Goal: Check status: Check status

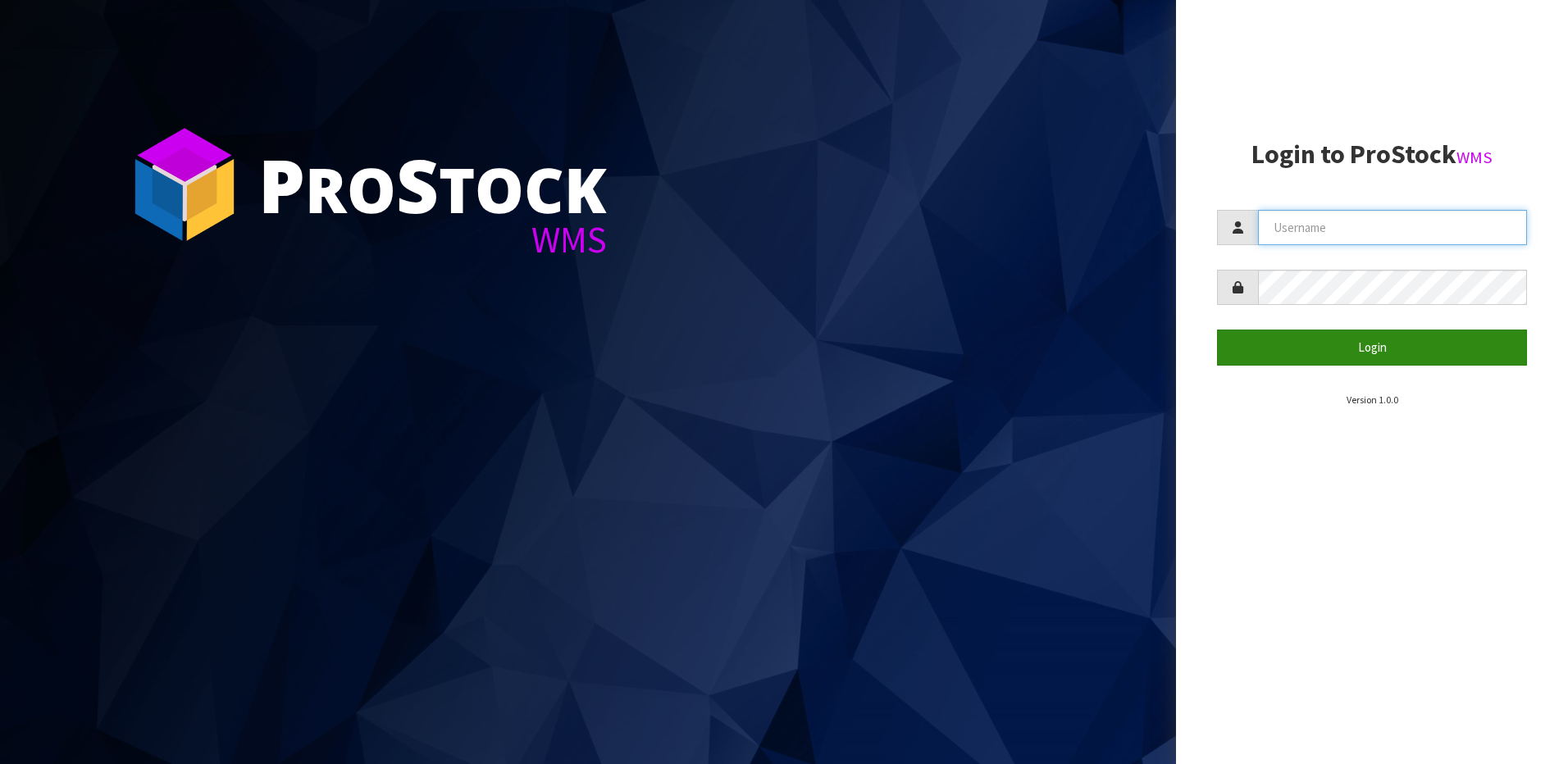
type input "[EMAIL_ADDRESS][DOMAIN_NAME]"
click at [1337, 343] on button "Login" at bounding box center [1372, 347] width 310 height 36
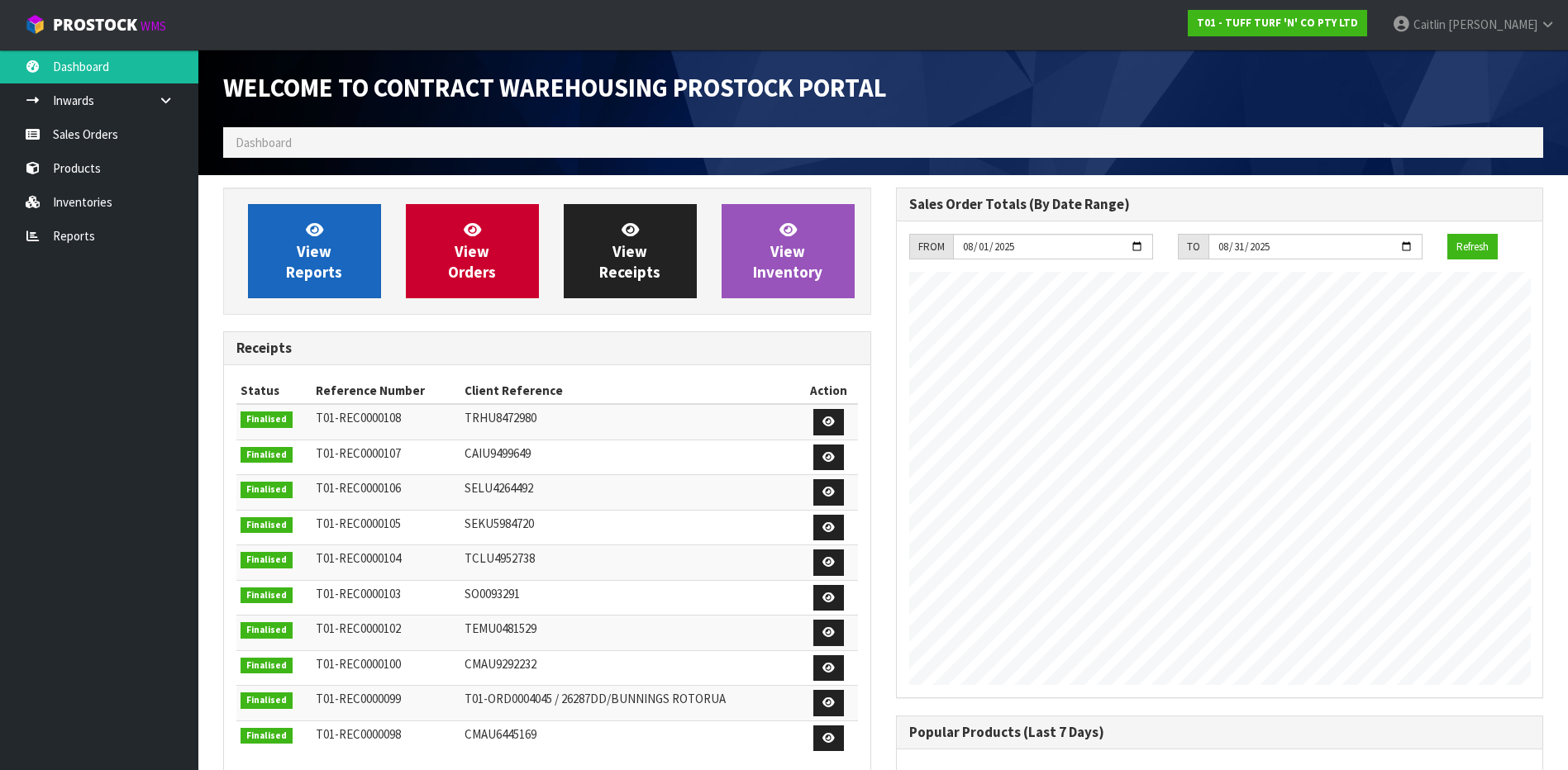
scroll to position [916, 672]
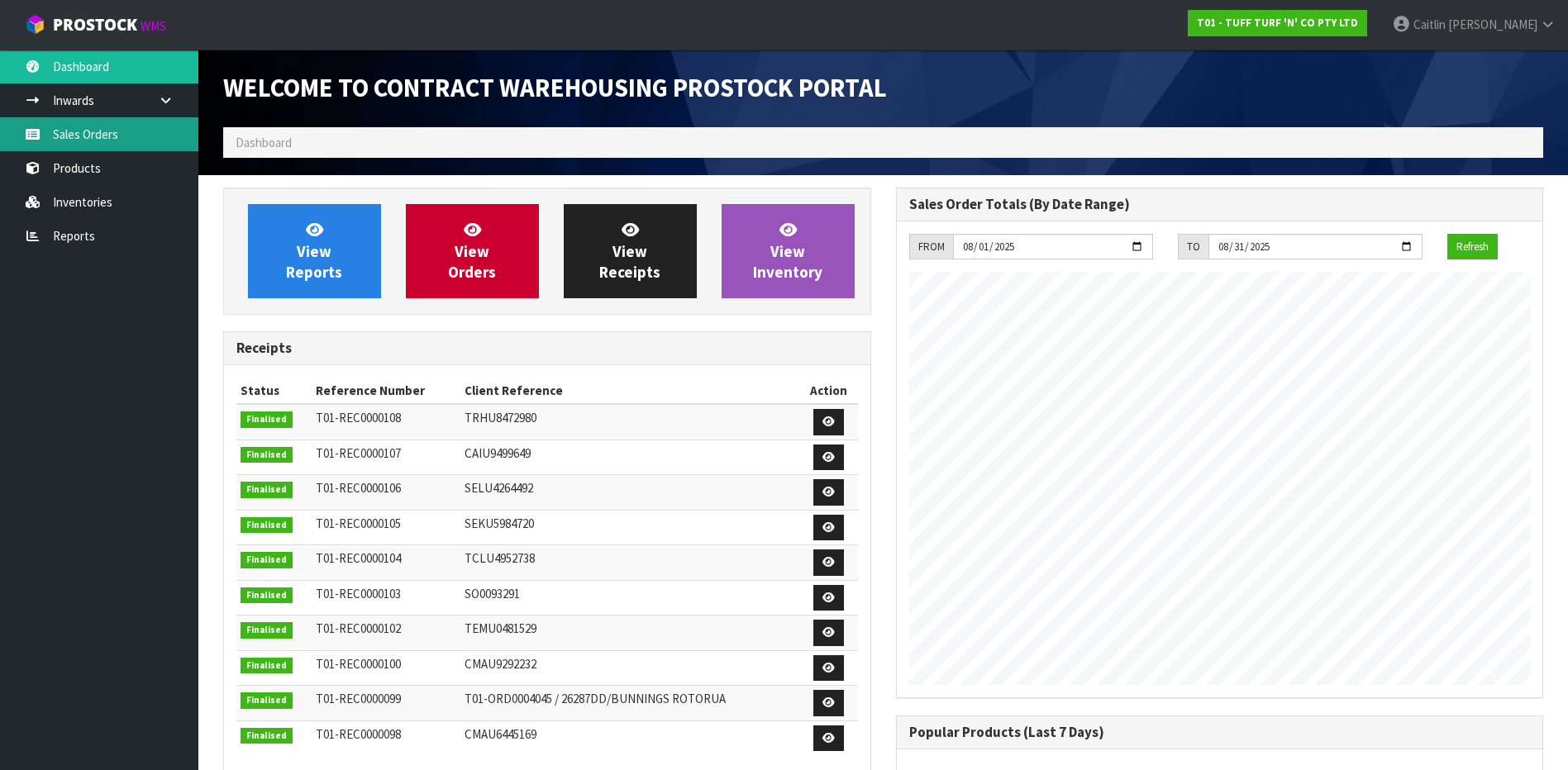
click at [128, 144] on link "Sales Orders" at bounding box center [99, 134] width 198 height 34
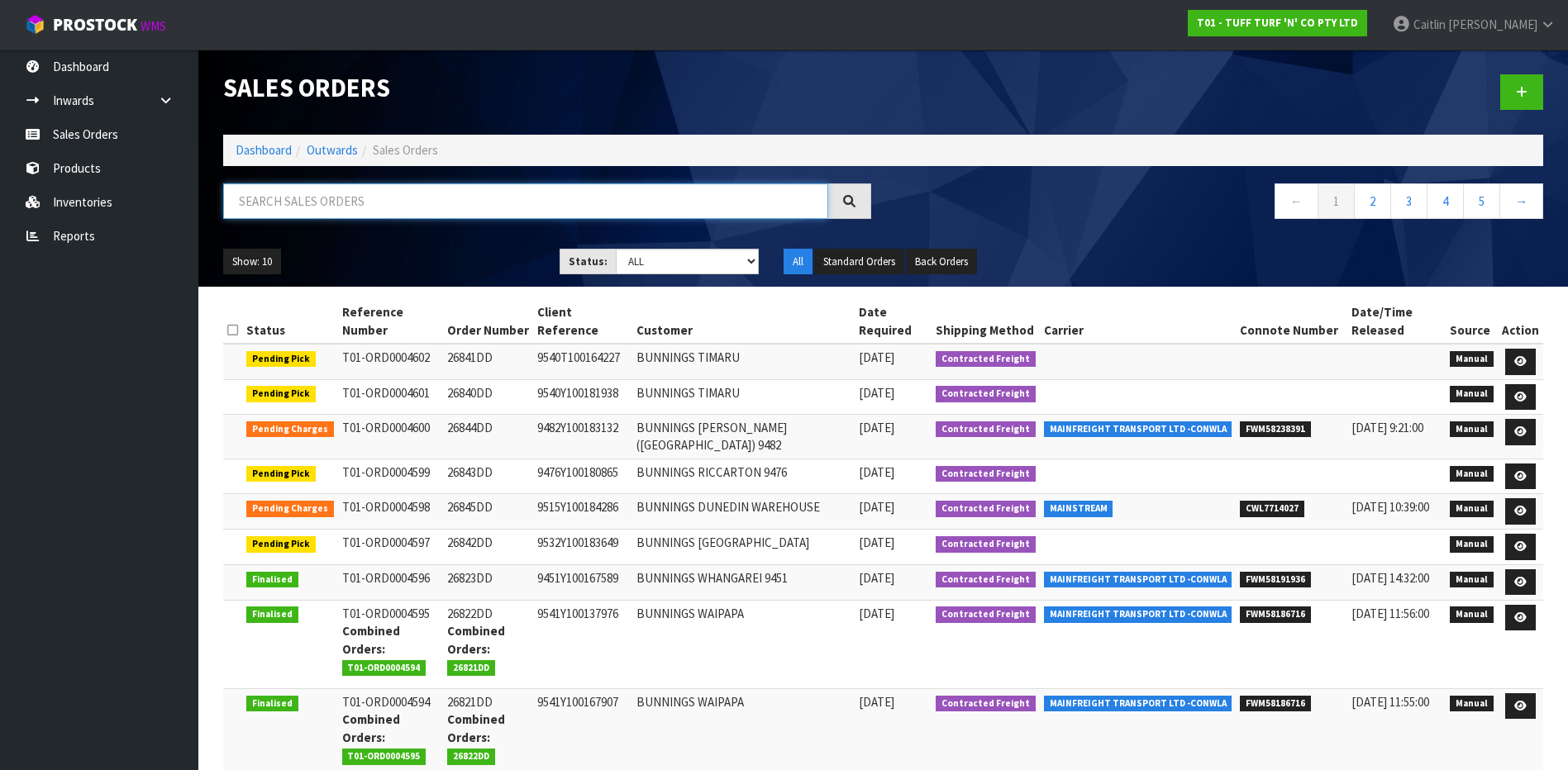
click at [393, 200] on input "text" at bounding box center [525, 201] width 605 height 36
paste input "26825DD"
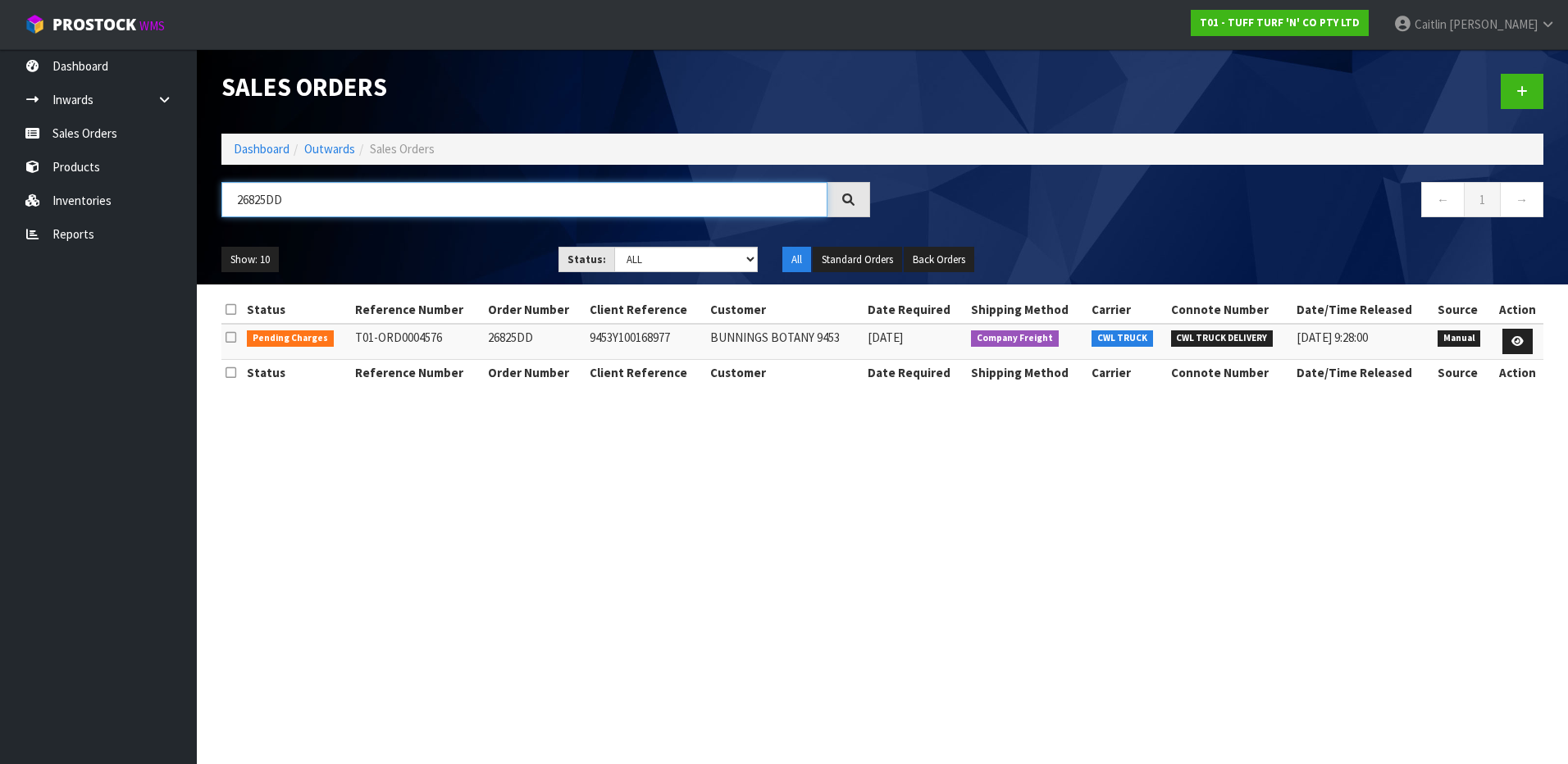
type input "26825DD"
click at [1209, 337] on span "CWL TRUCK DELIVERY" at bounding box center [1222, 338] width 103 height 16
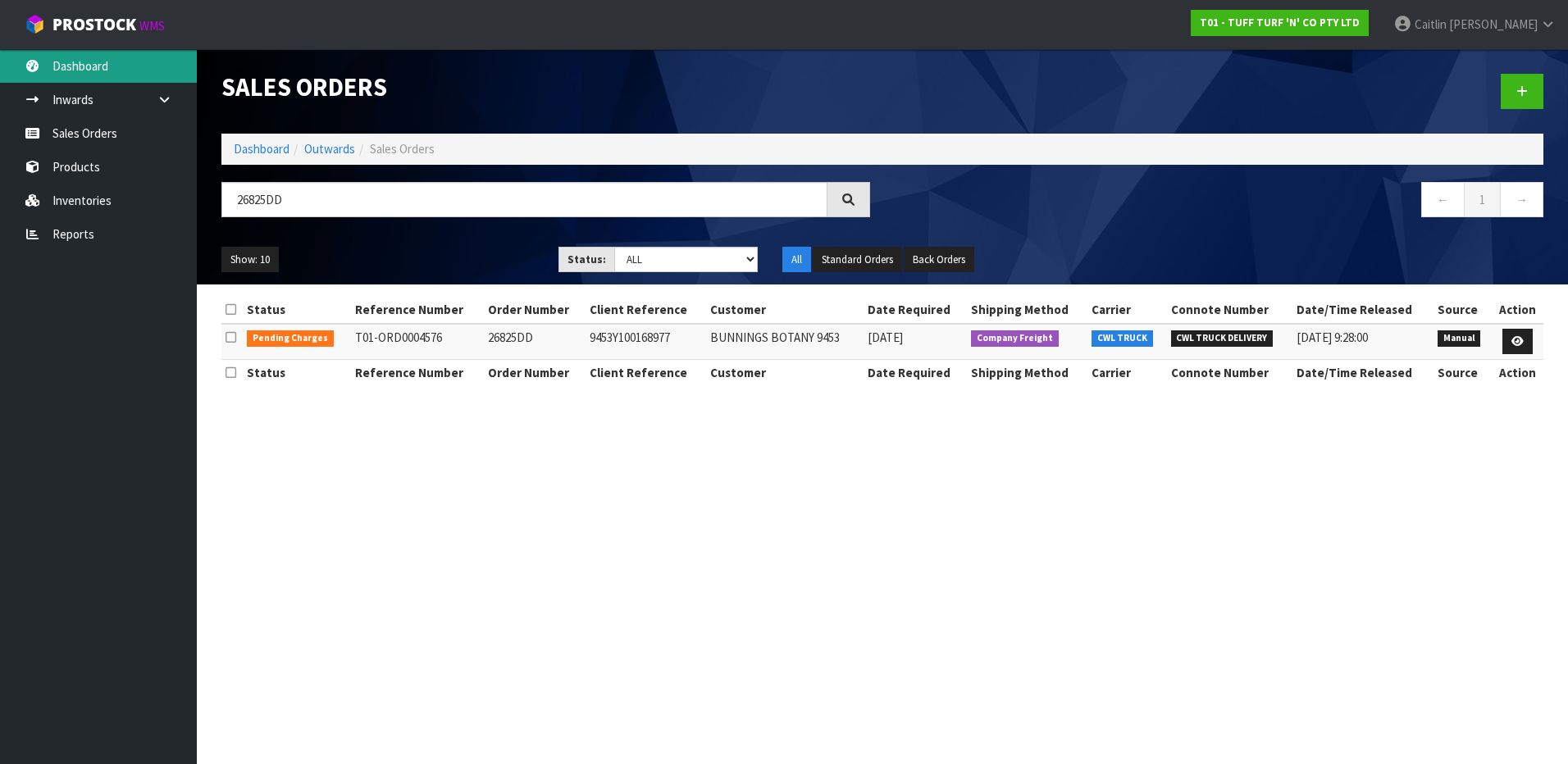
click at [109, 67] on link "Dashboard" at bounding box center [98, 66] width 197 height 34
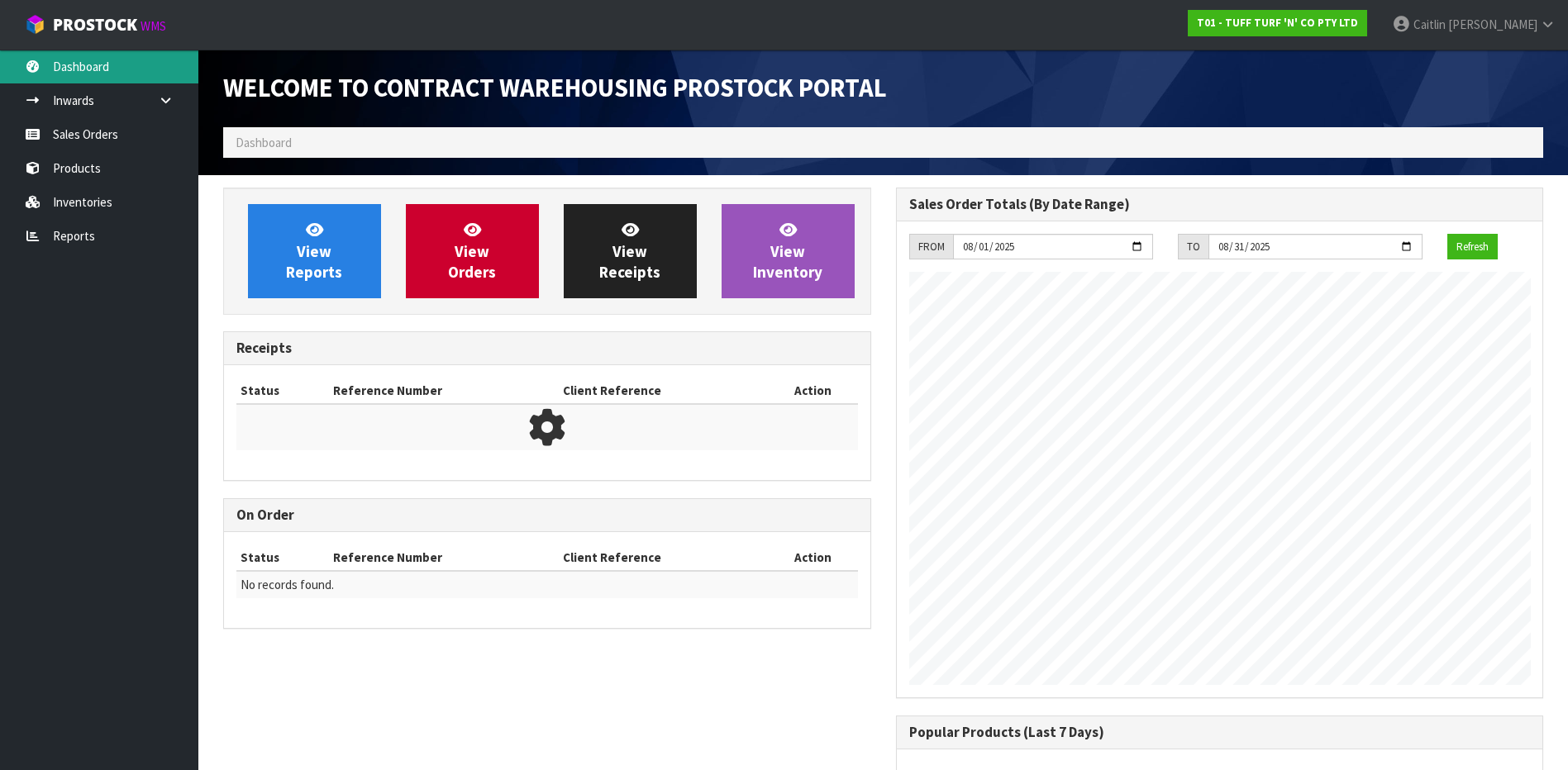
scroll to position [916, 672]
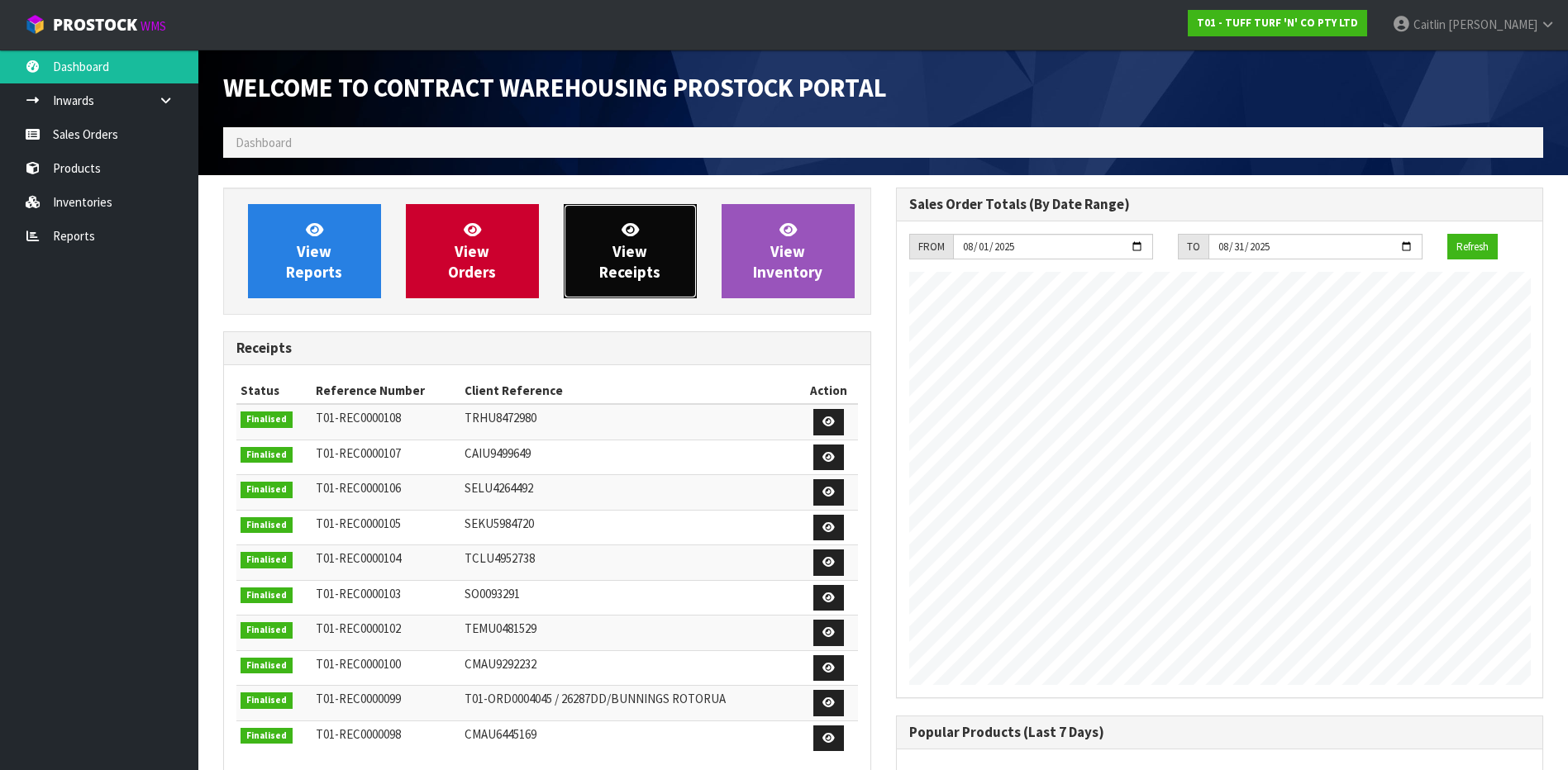
click at [654, 256] on link "View Receipts" at bounding box center [630, 252] width 133 height 94
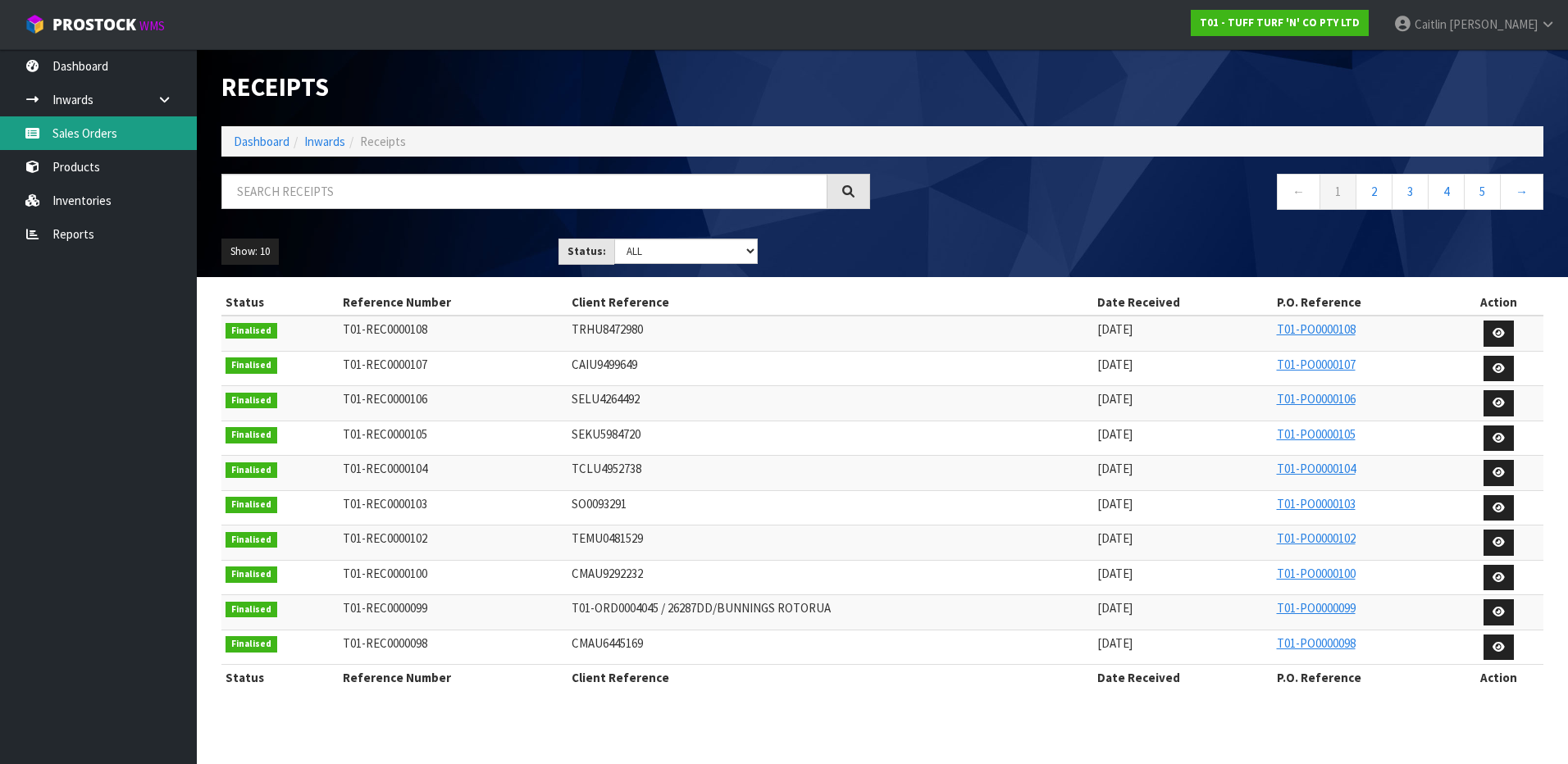
click at [95, 130] on link "Sales Orders" at bounding box center [98, 133] width 197 height 34
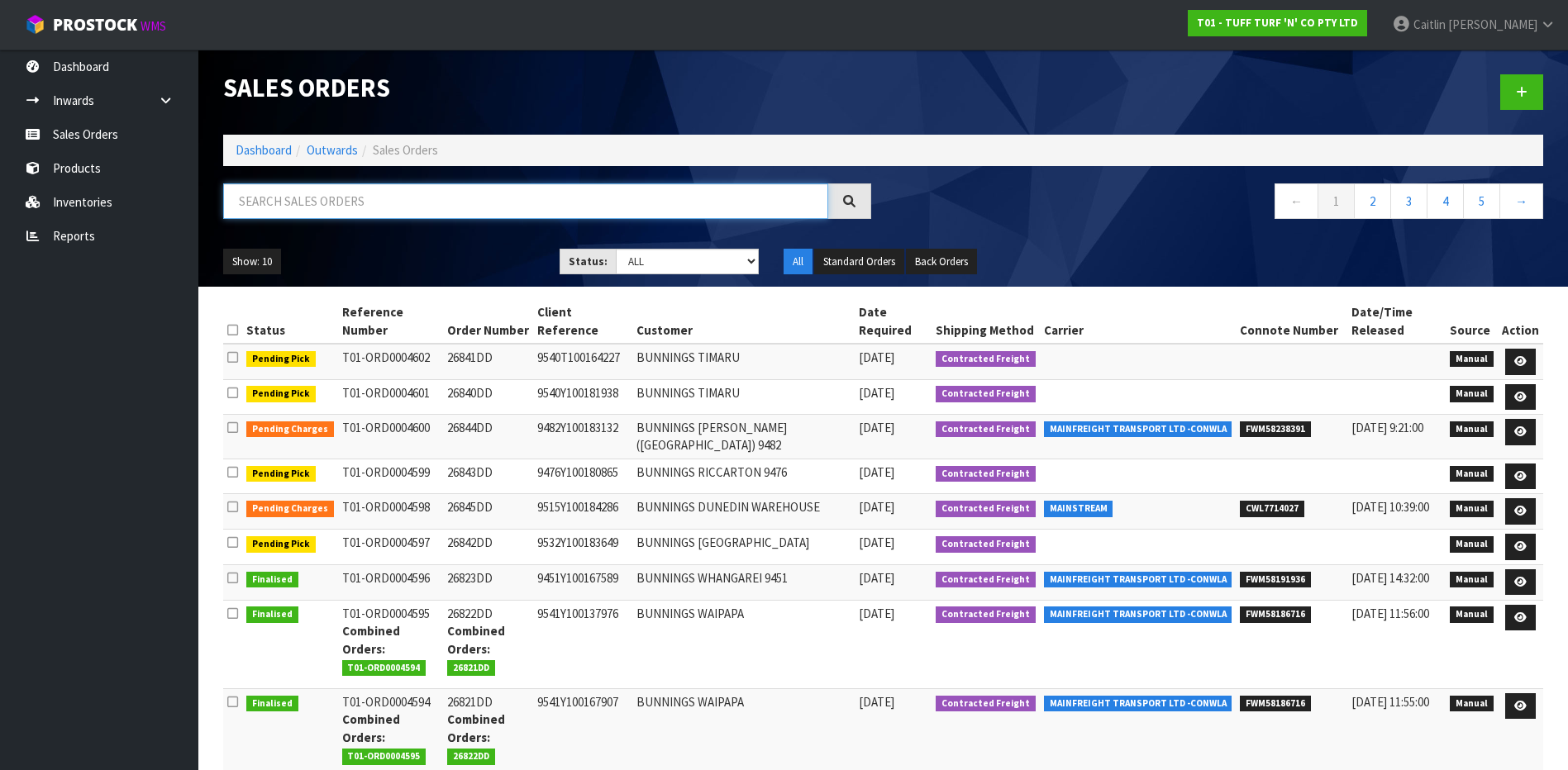
click at [366, 196] on input "text" at bounding box center [525, 201] width 605 height 36
paste input "26825DD"
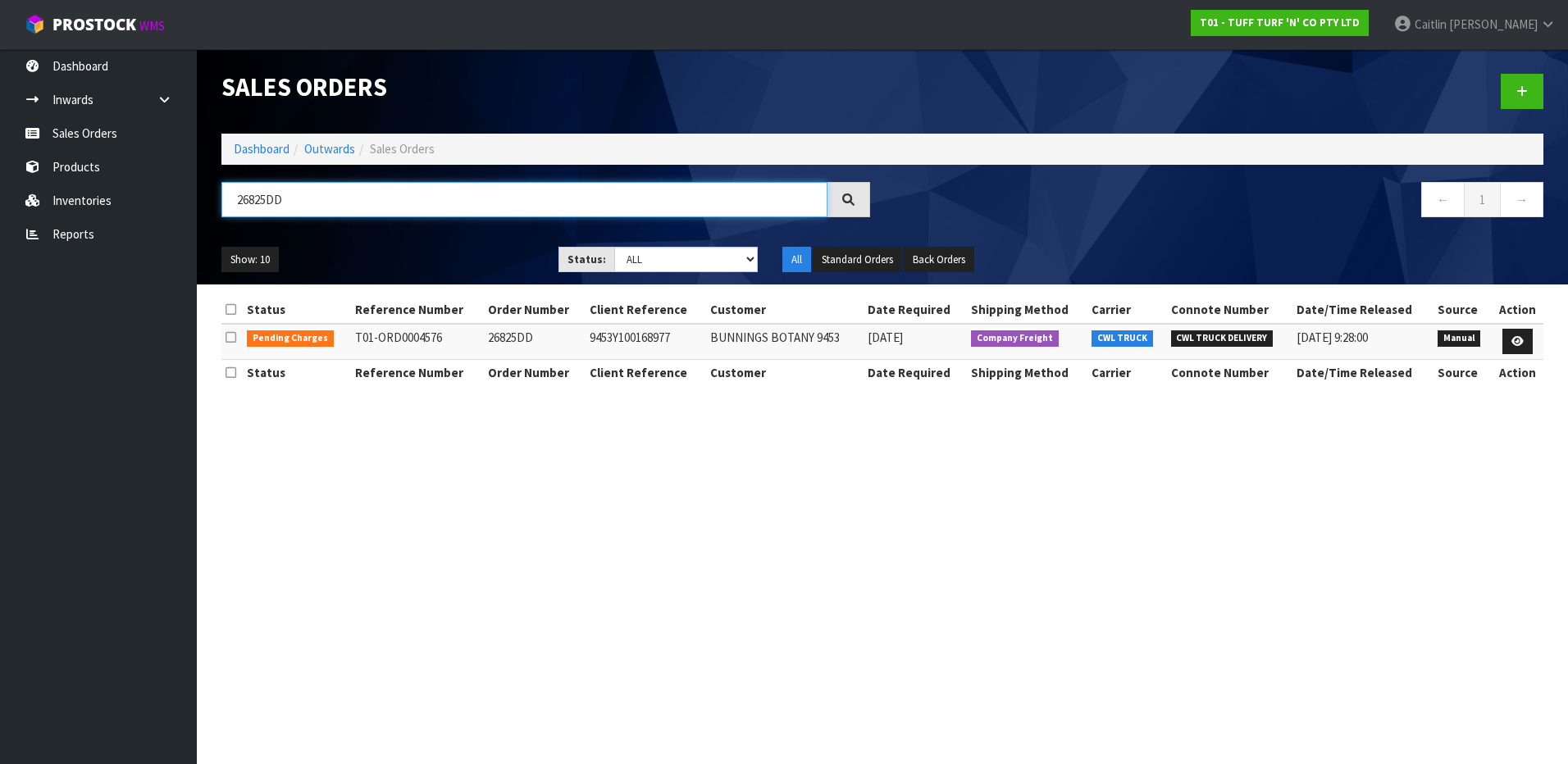
type input "26825DD"
click at [320, 332] on span "Pending Charges" at bounding box center [290, 338] width 87 height 16
drag, startPoint x: 320, startPoint y: 332, endPoint x: 426, endPoint y: 340, distance: 106.3
click at [412, 340] on td "T01-ORD0004576" at bounding box center [418, 342] width 133 height 36
click at [642, 344] on td "9453Y100168977" at bounding box center [646, 342] width 121 height 36
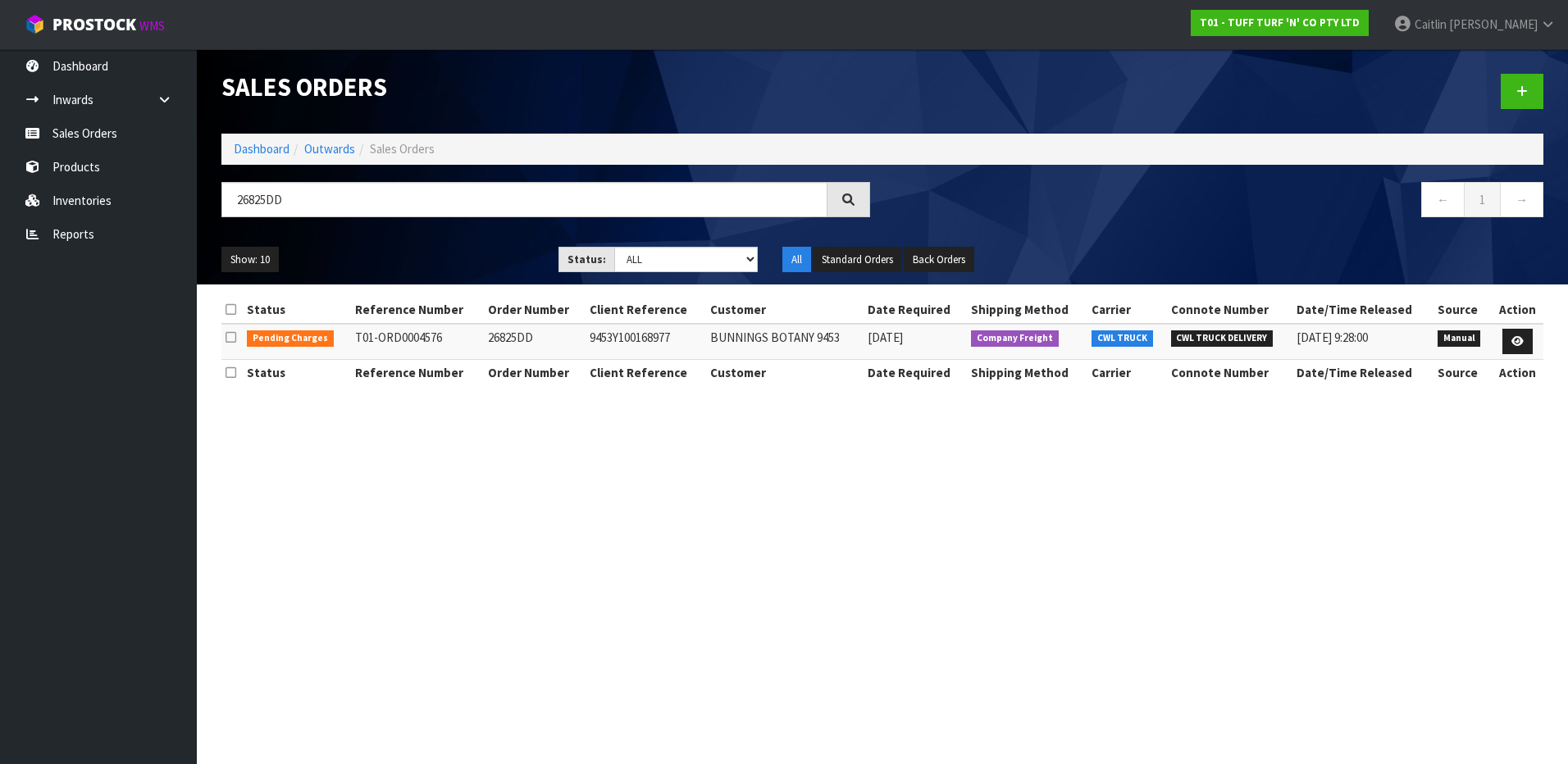
click at [229, 341] on icon at bounding box center [231, 337] width 11 height 12
click at [231, 339] on icon at bounding box center [231, 337] width 11 height 12
click at [303, 416] on section "Sales Orders Dashboard Outwards Sales Orders 26825DD ← 1 → Show: 10 5 10 25 50 …" at bounding box center [784, 382] width 1568 height 764
click at [226, 309] on icon at bounding box center [231, 309] width 11 height 12
click at [233, 309] on icon at bounding box center [231, 309] width 11 height 12
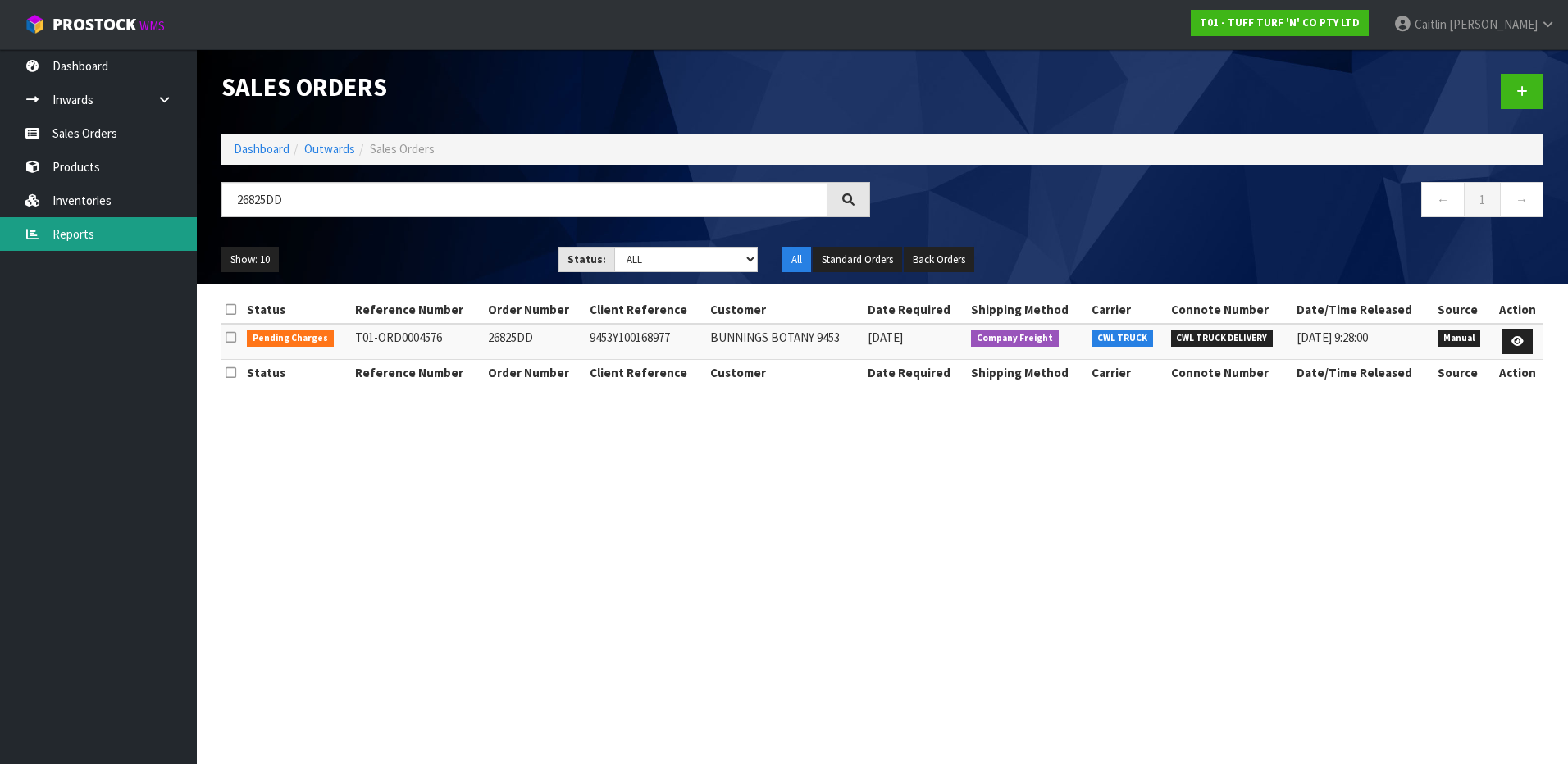
click at [92, 224] on link "Reports" at bounding box center [98, 234] width 197 height 34
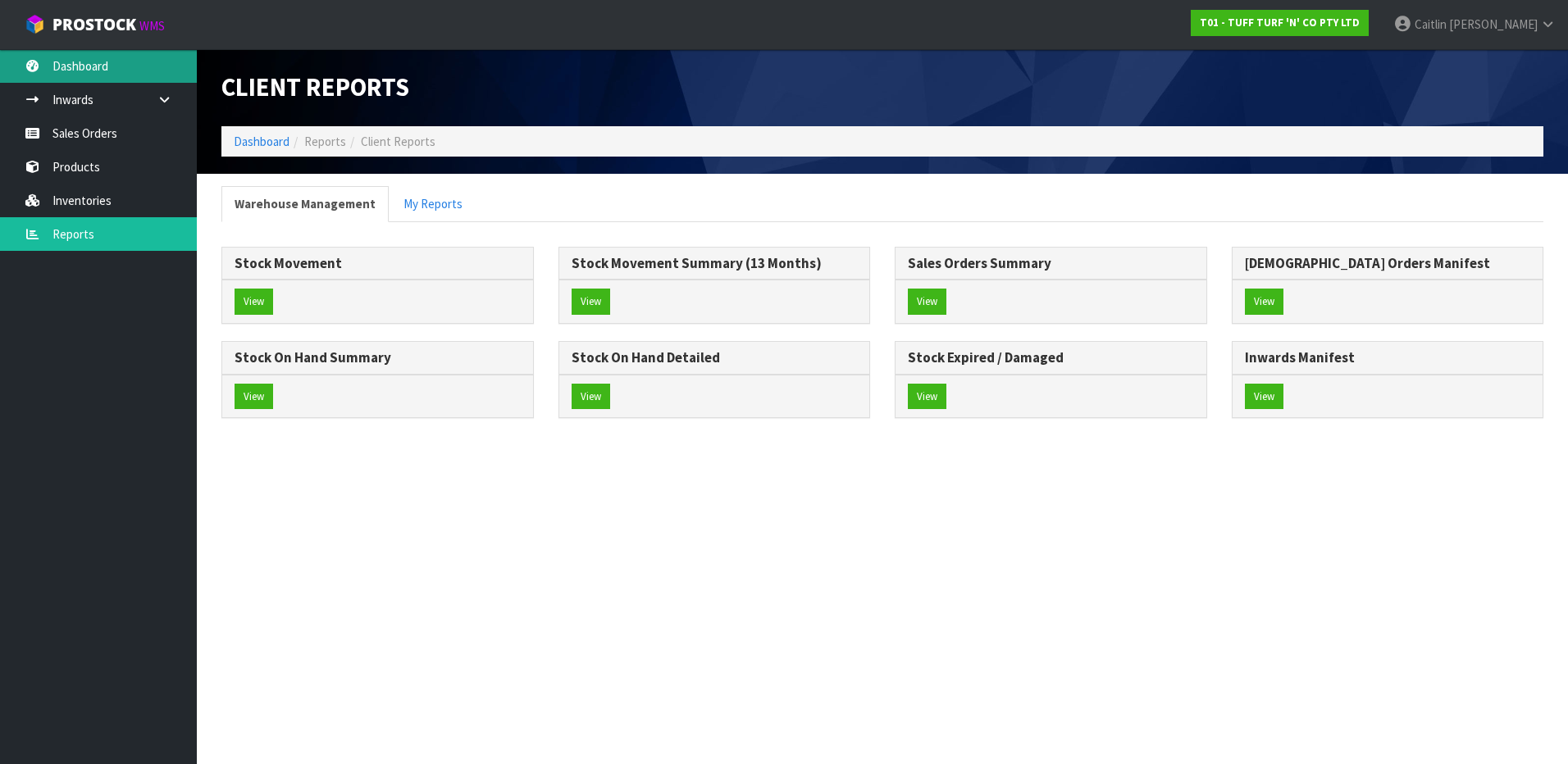
click at [93, 66] on link "Dashboard" at bounding box center [98, 66] width 197 height 34
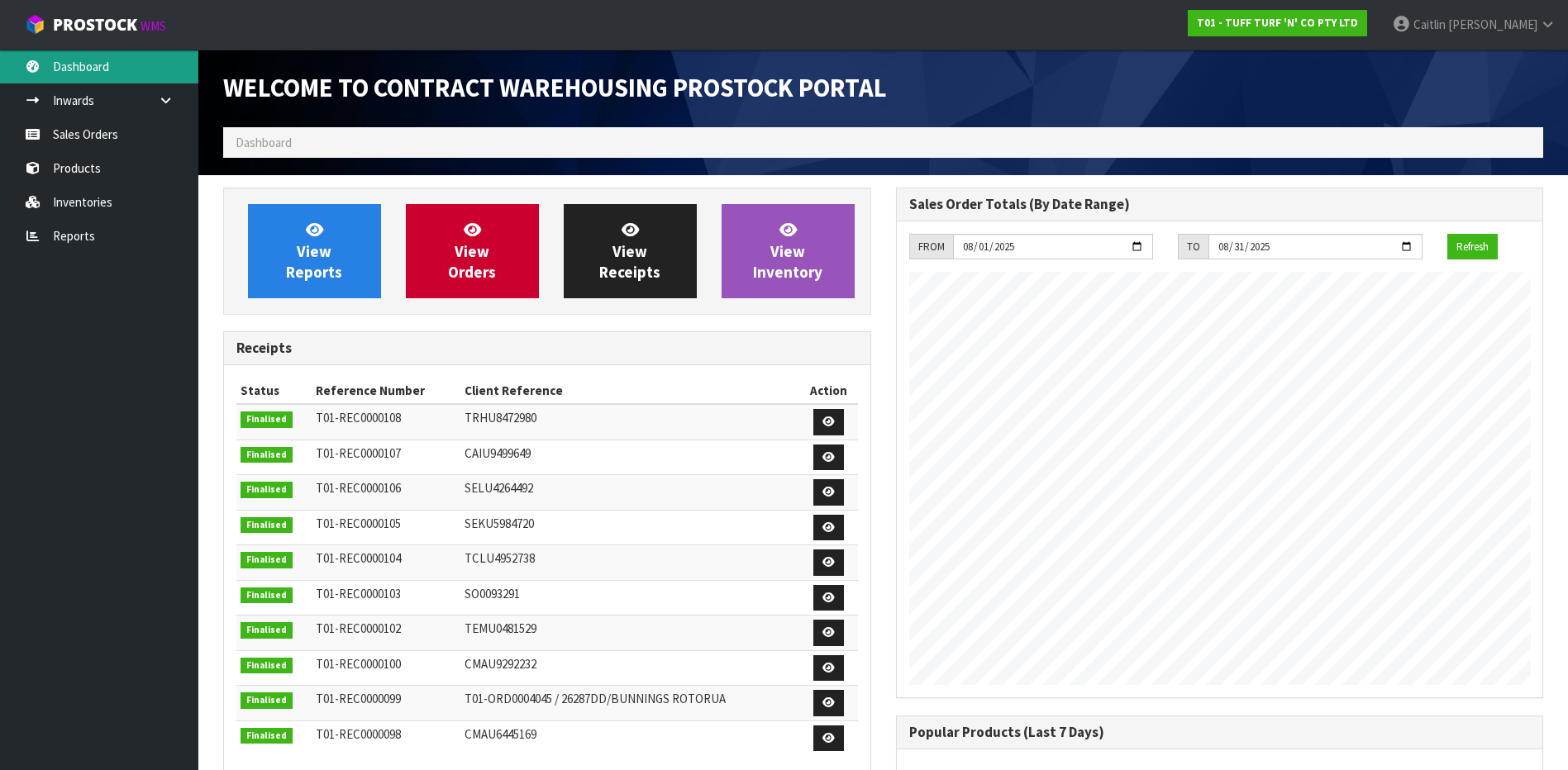
scroll to position [916, 672]
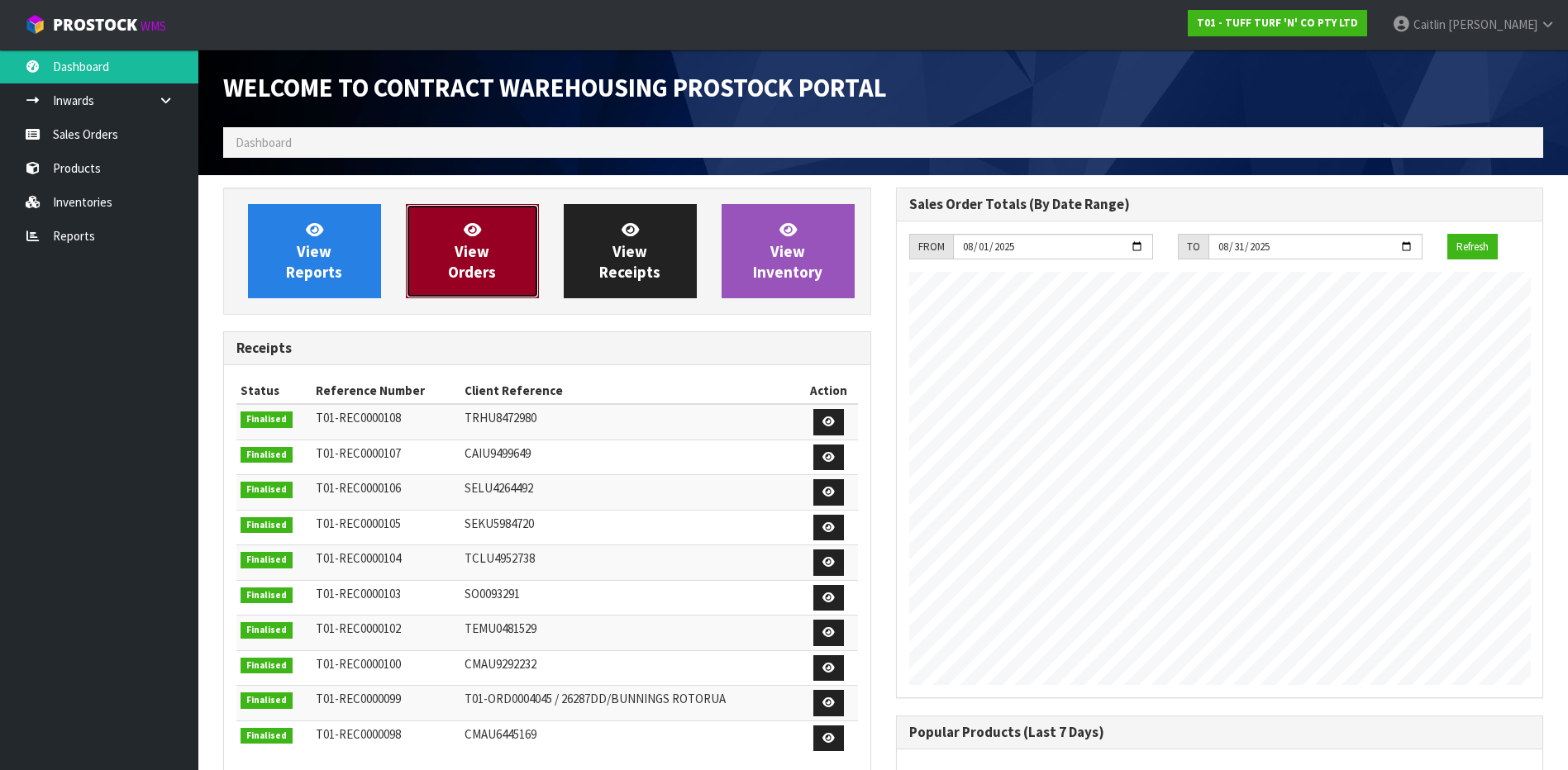
click at [451, 257] on link "View Orders" at bounding box center [472, 252] width 133 height 94
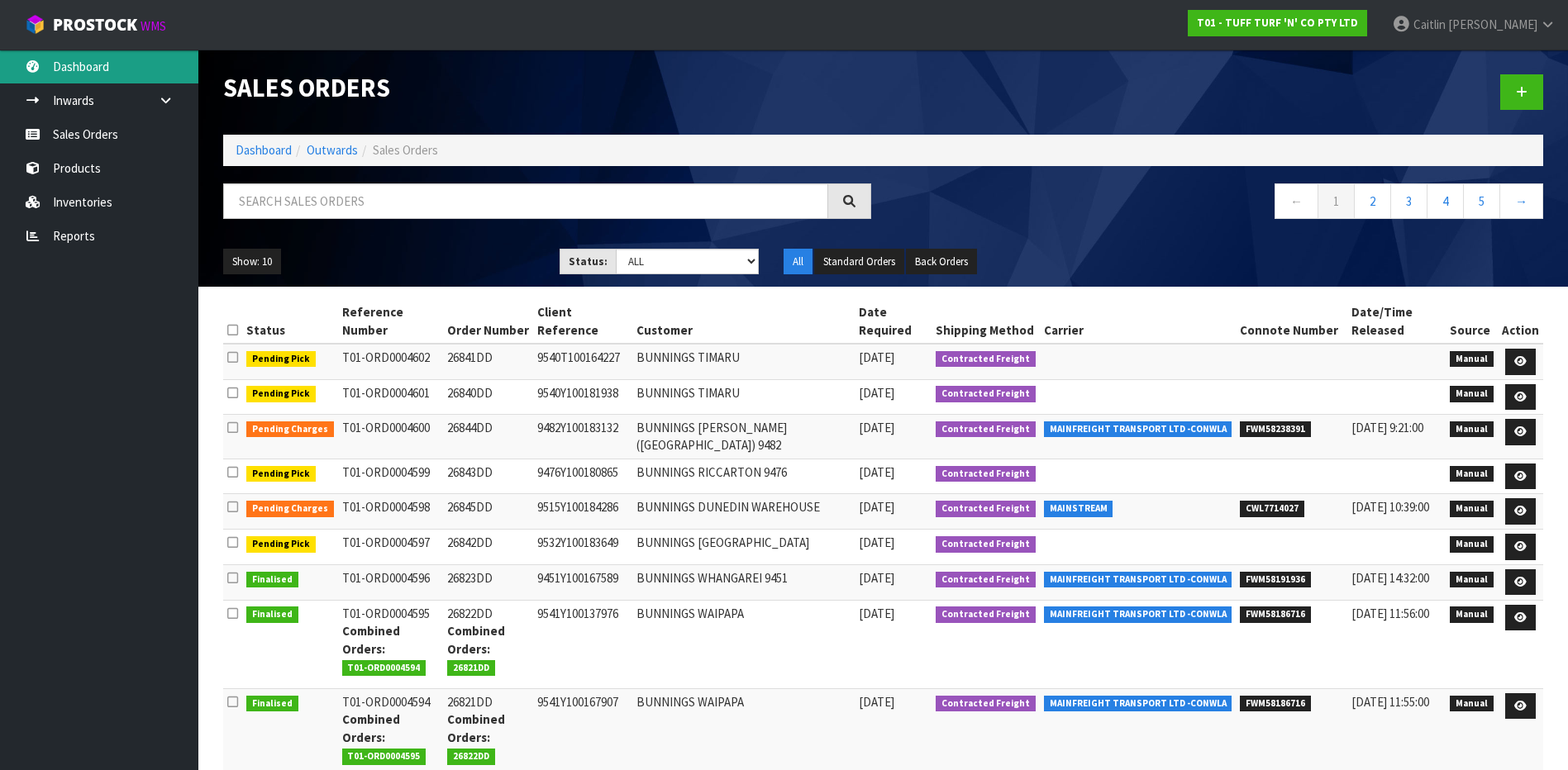
click at [61, 64] on link "Dashboard" at bounding box center [99, 67] width 198 height 34
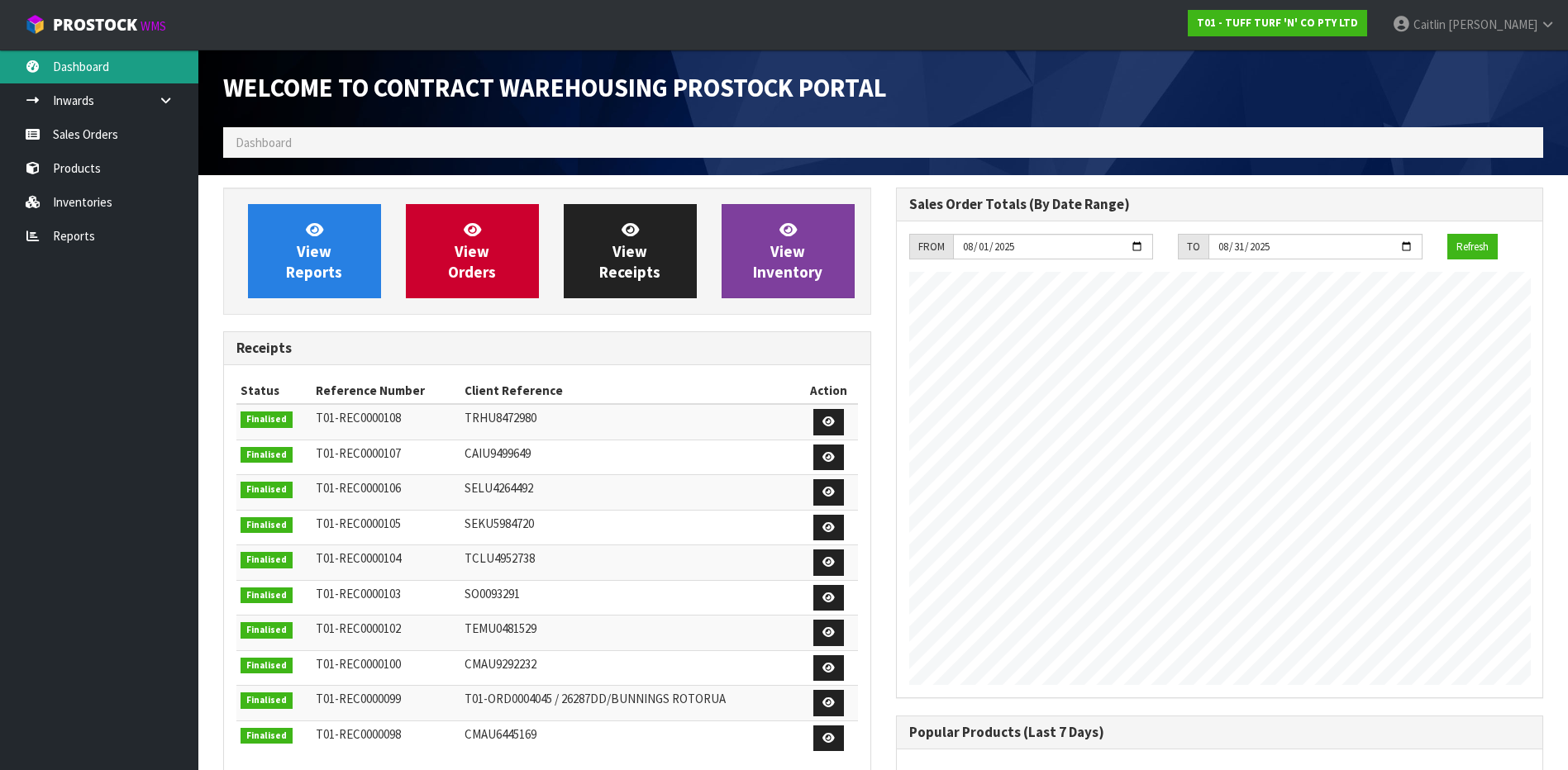
scroll to position [916, 672]
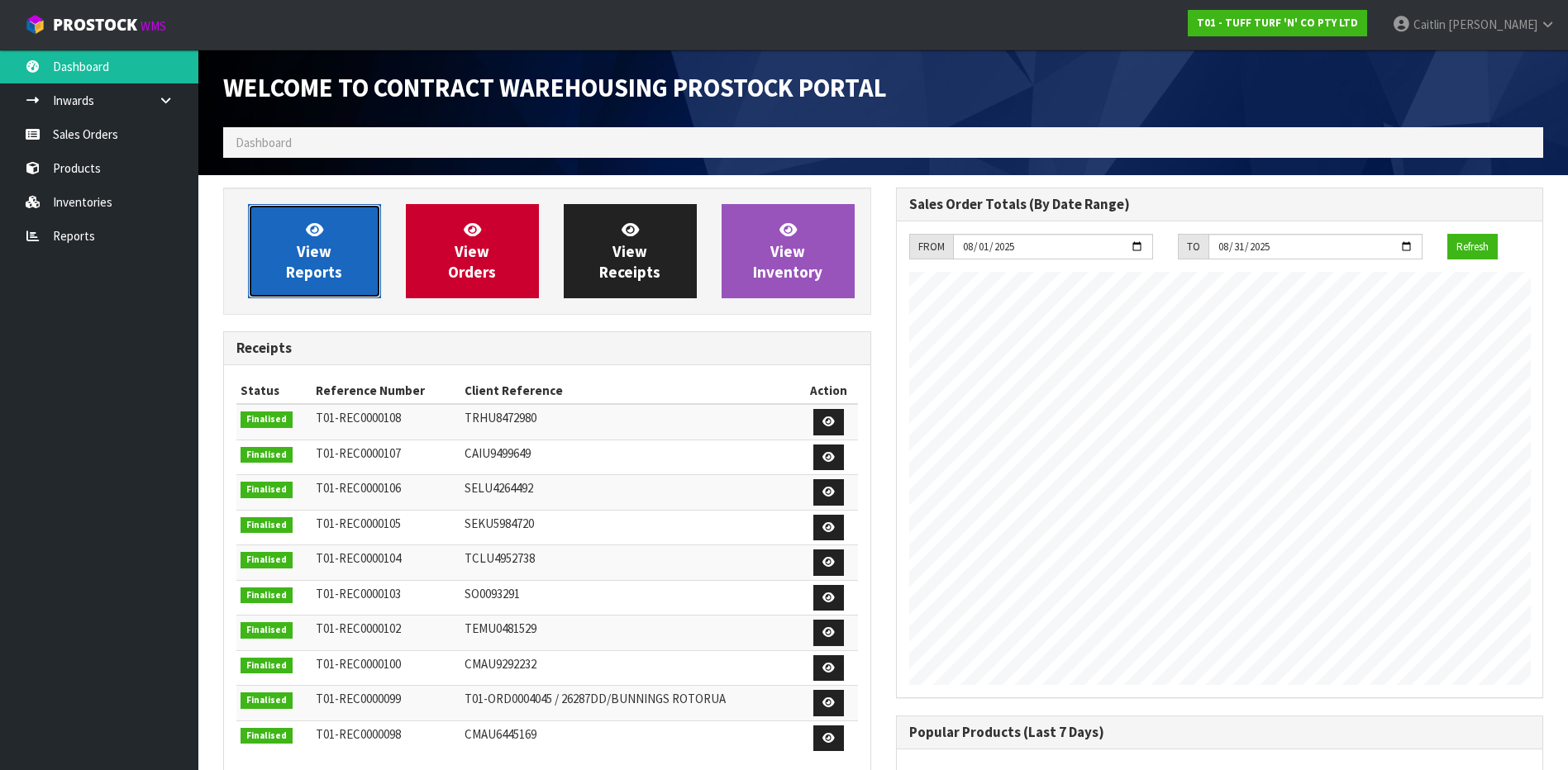
click at [358, 234] on link "View Reports" at bounding box center [315, 252] width 133 height 94
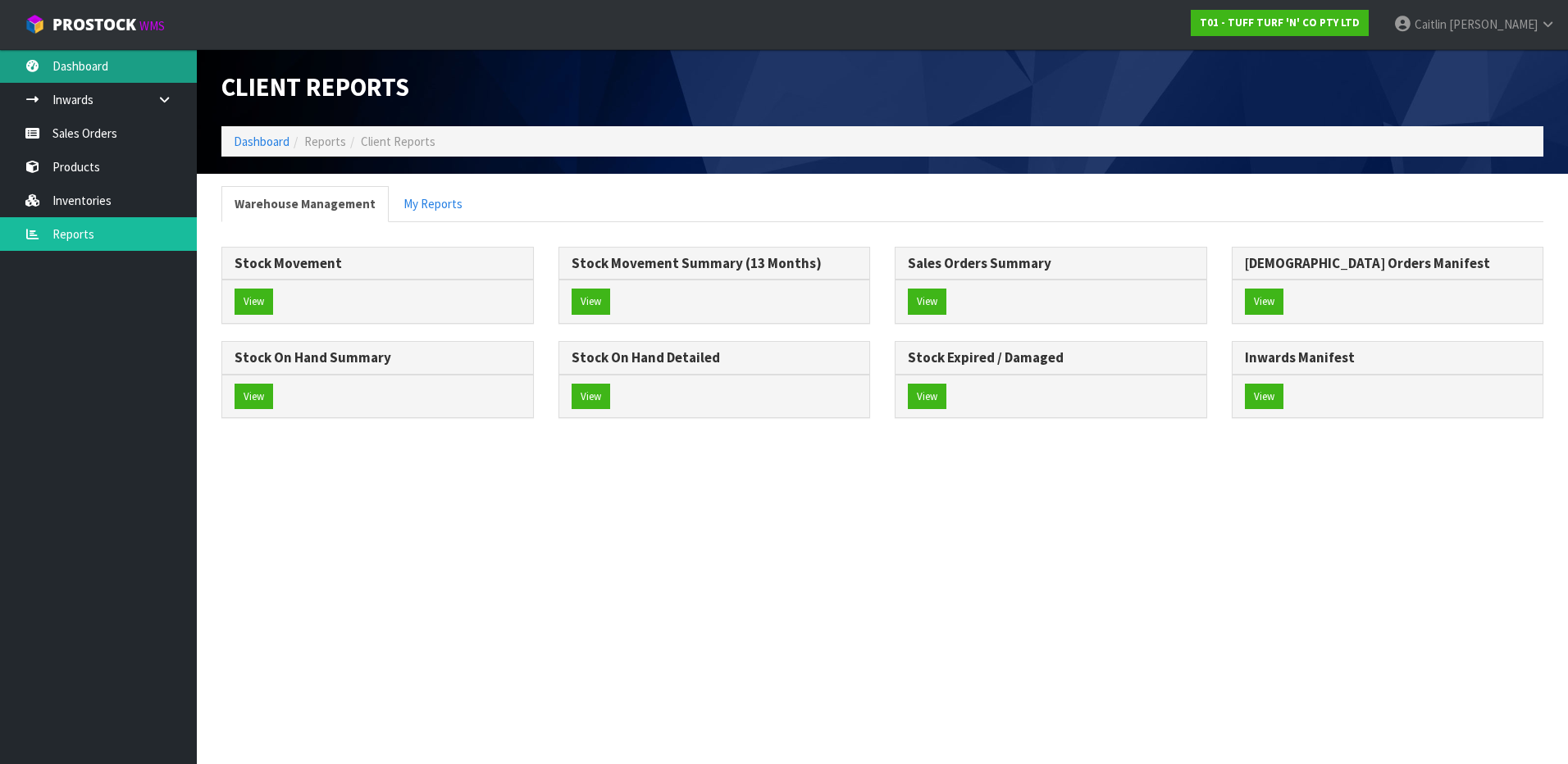
click at [52, 60] on link "Dashboard" at bounding box center [98, 66] width 197 height 34
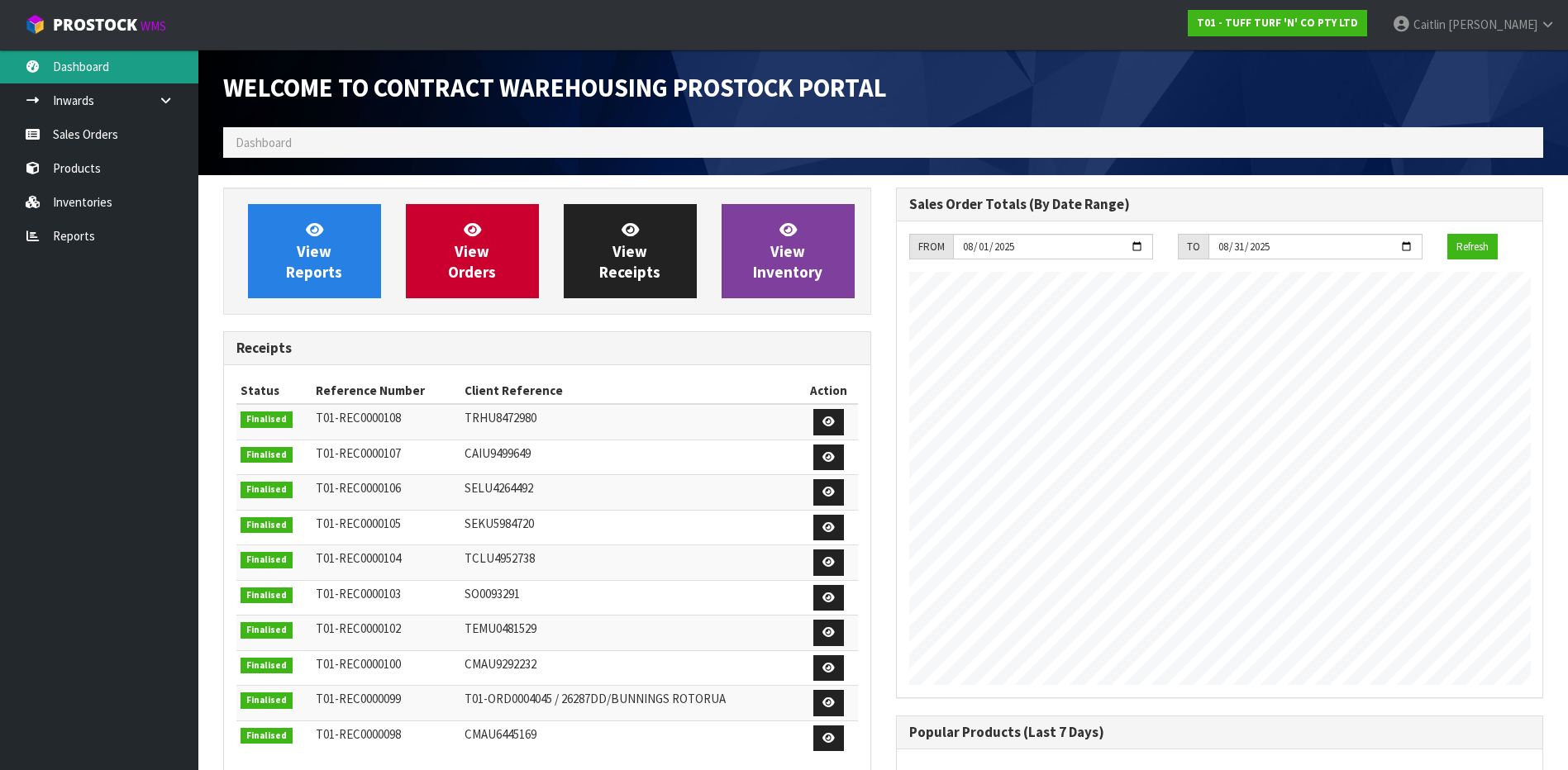
scroll to position [916, 672]
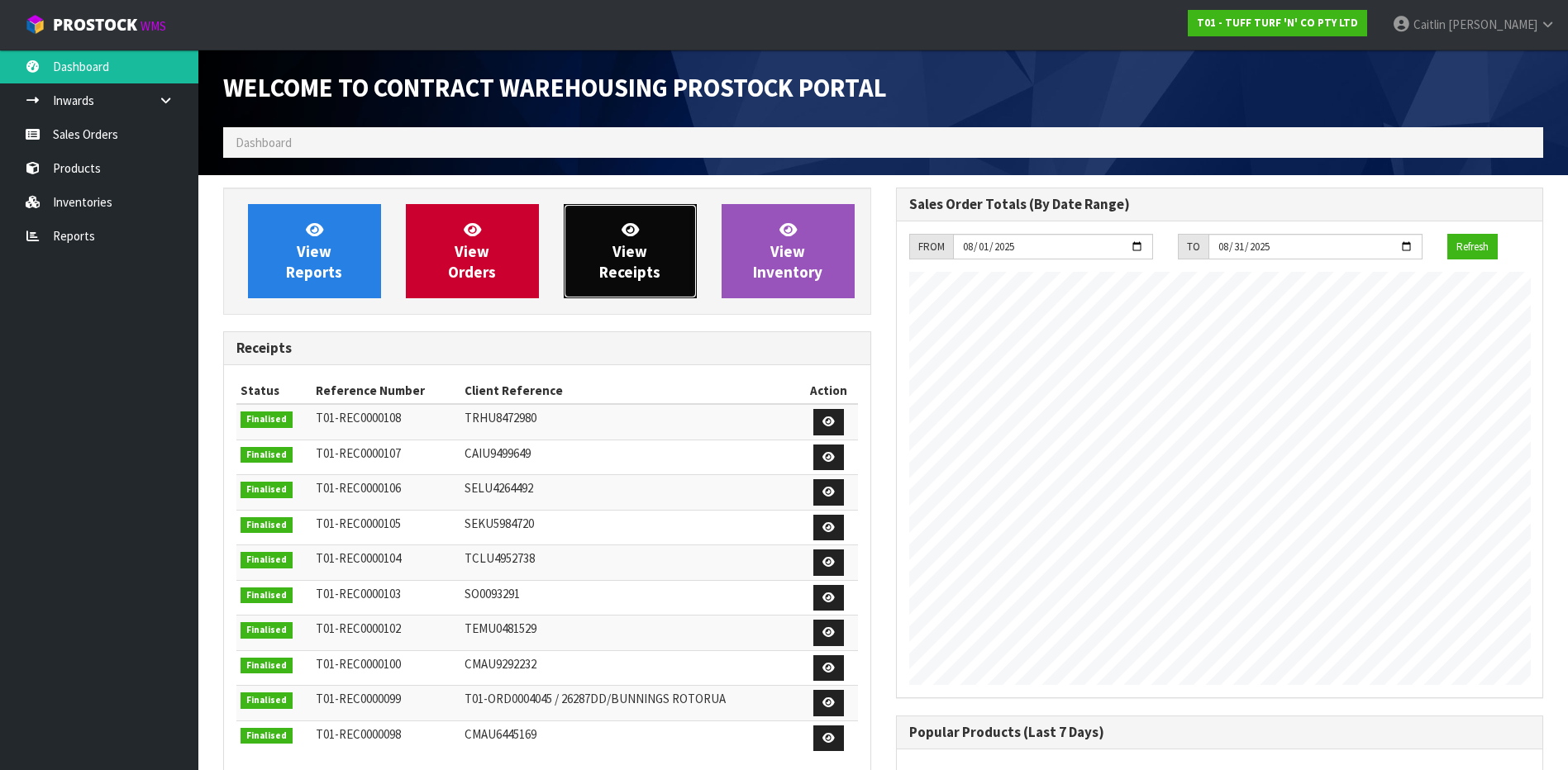
click at [677, 241] on link "View Receipts" at bounding box center [630, 252] width 133 height 94
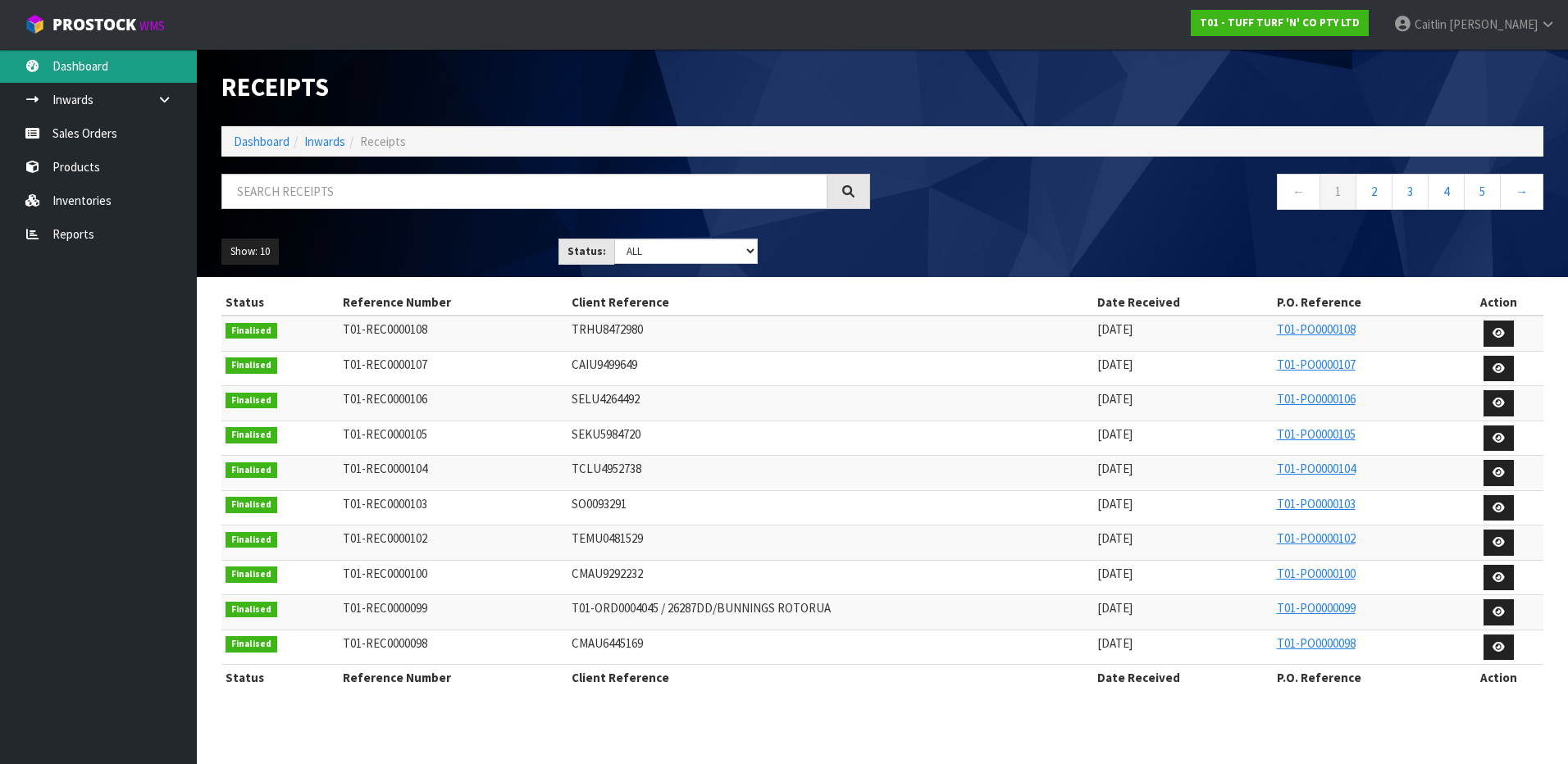
drag, startPoint x: 56, startPoint y: 62, endPoint x: 93, endPoint y: 65, distance: 37.1
click at [59, 62] on link "Dashboard" at bounding box center [98, 66] width 197 height 34
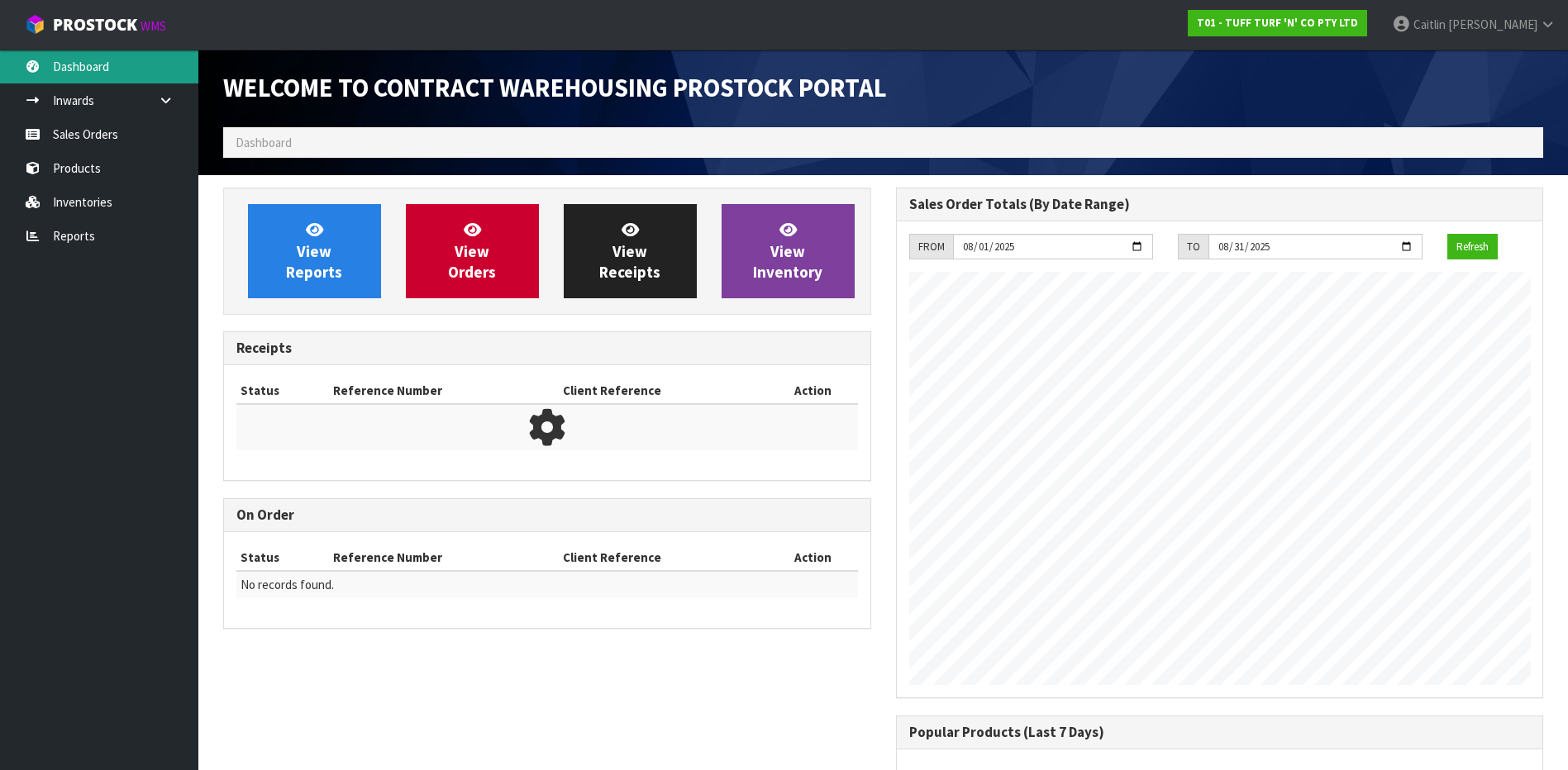
scroll to position [916, 672]
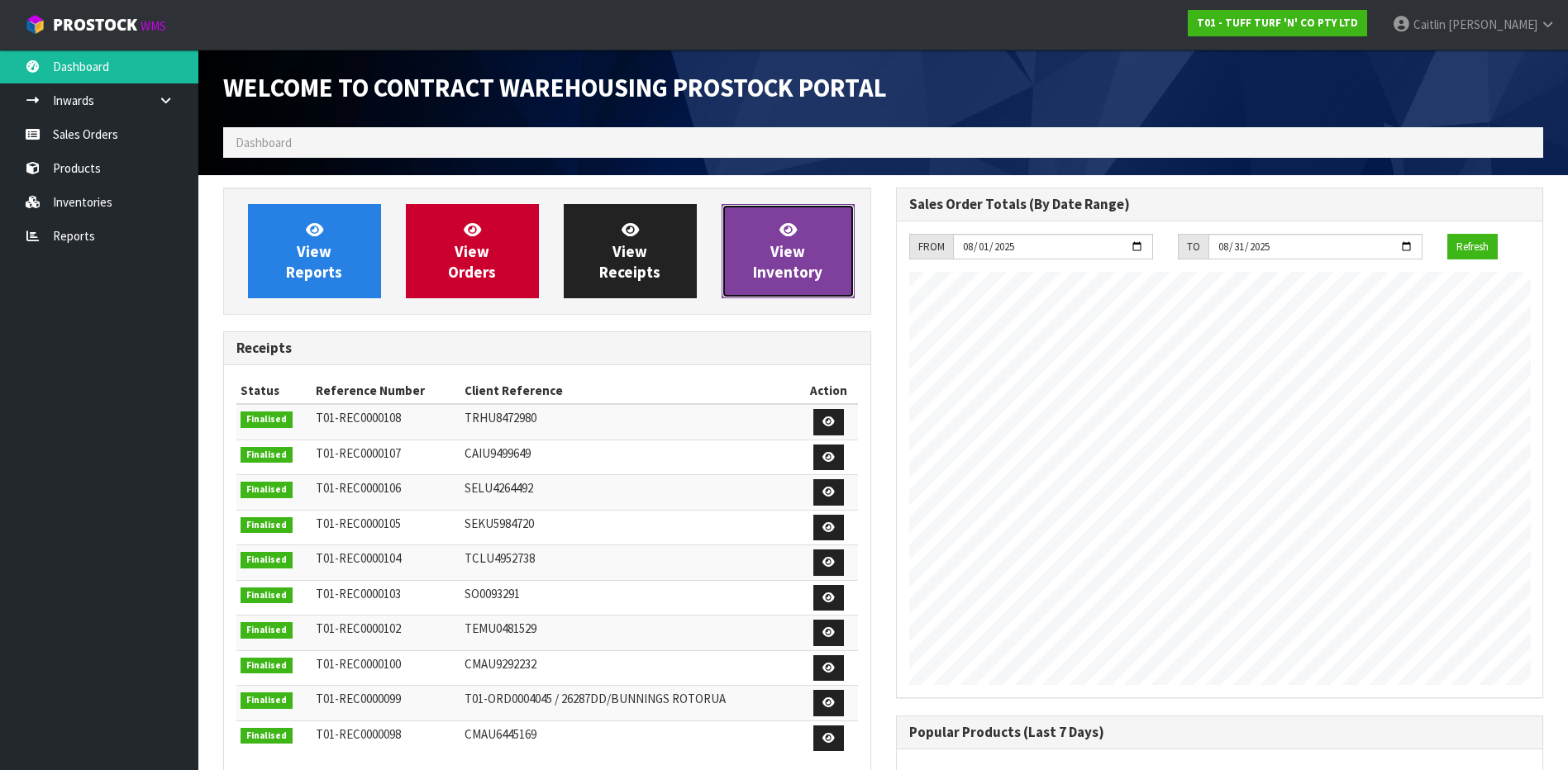
click at [783, 259] on span "View Inventory" at bounding box center [787, 251] width 69 height 62
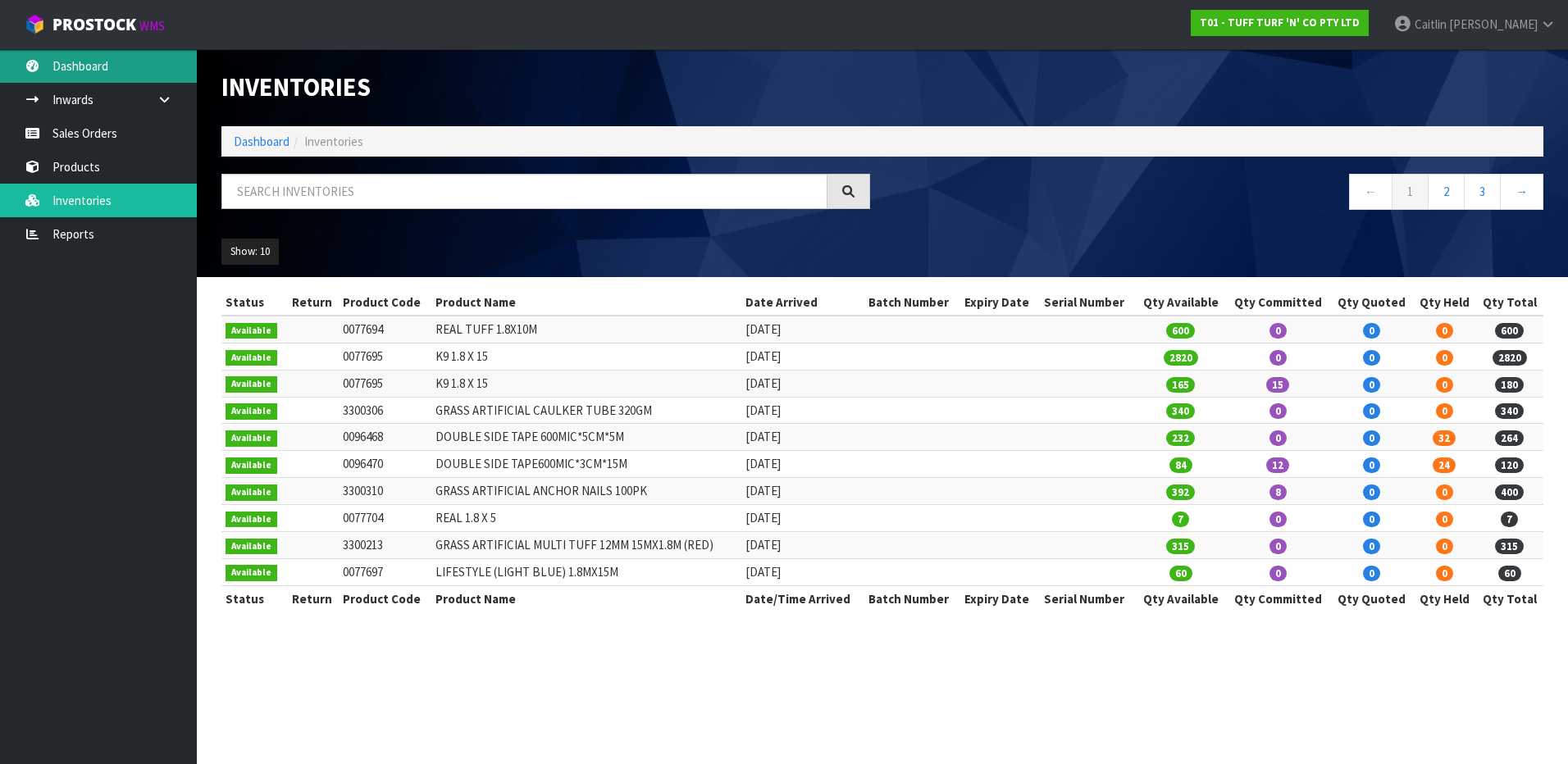
click at [112, 58] on link "Dashboard" at bounding box center [98, 66] width 197 height 34
